Goal: Contribute content

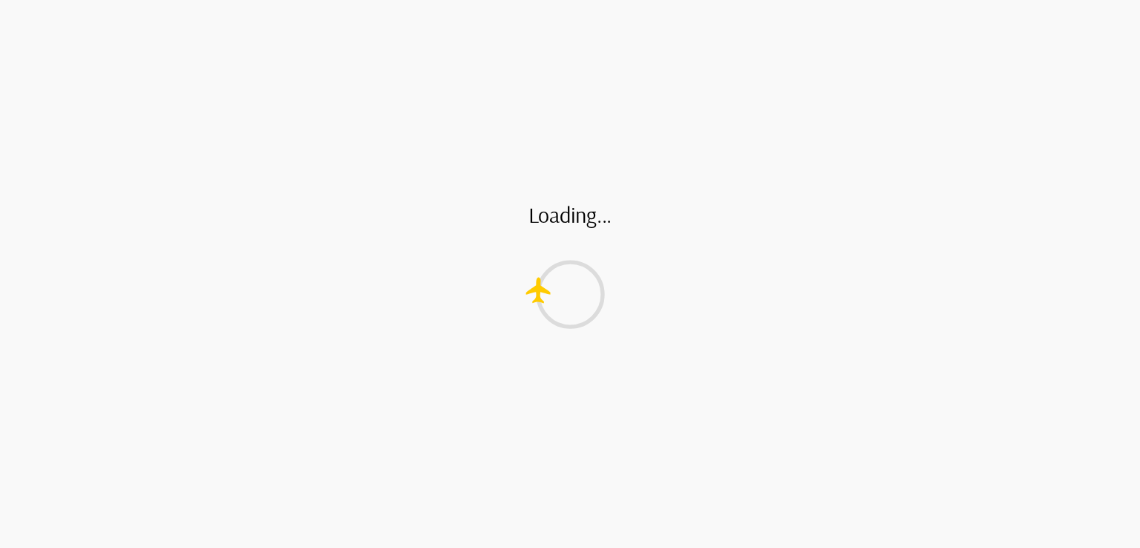
type textarea "*"
